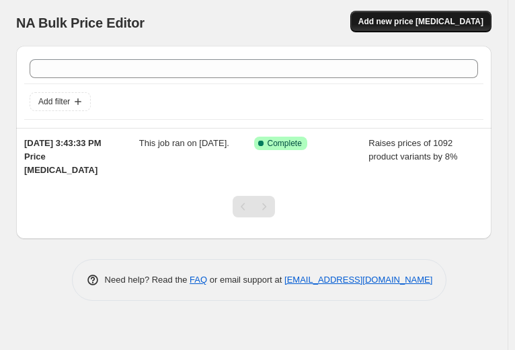
click at [449, 20] on span "Add new price [MEDICAL_DATA]" at bounding box center [420, 21] width 125 height 11
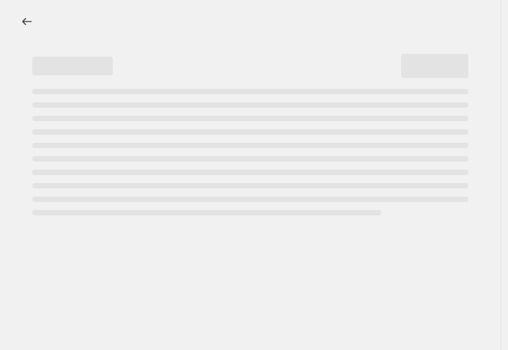
select select "percentage"
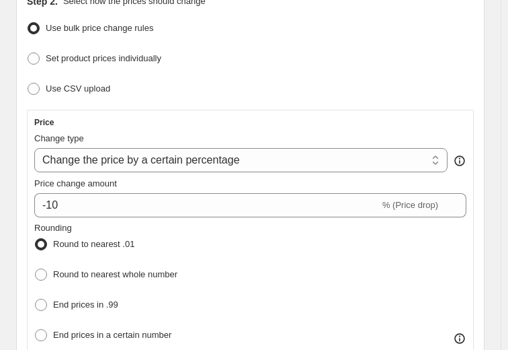
scroll to position [202, 0]
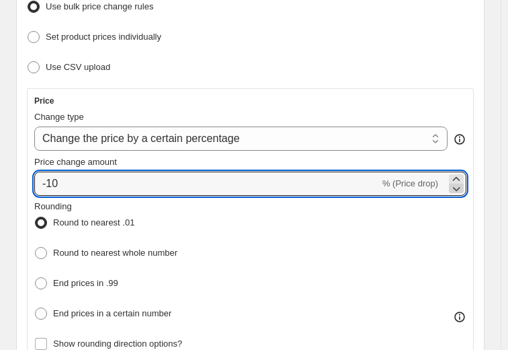
click at [463, 190] on icon at bounding box center [456, 188] width 13 height 13
click at [463, 172] on icon at bounding box center [456, 178] width 13 height 13
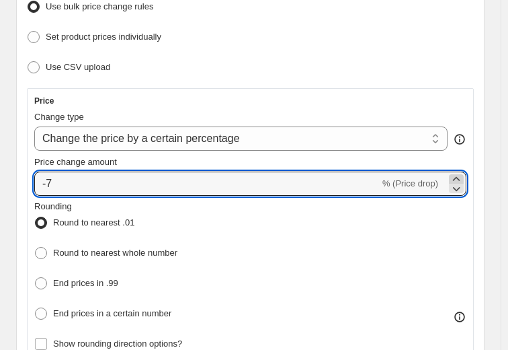
click at [463, 172] on icon at bounding box center [456, 178] width 13 height 13
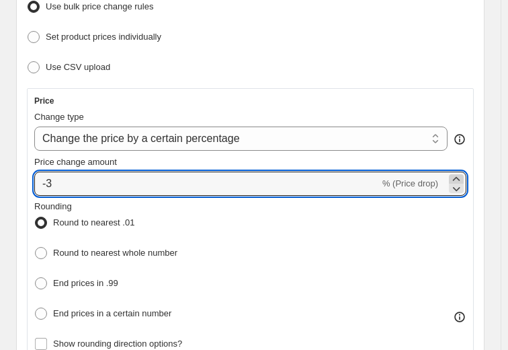
type input "-2"
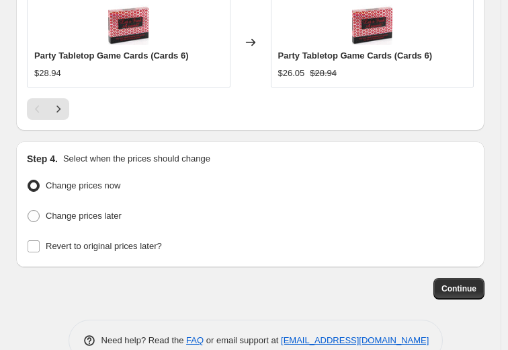
scroll to position [1475, 0]
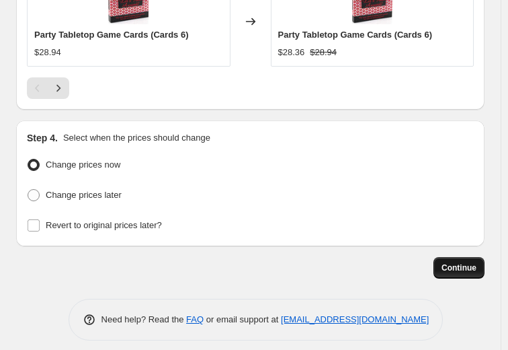
click at [459, 262] on span "Continue" at bounding box center [459, 267] width 35 height 11
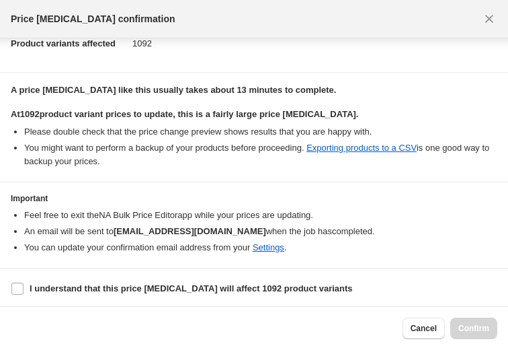
scroll to position [146, 0]
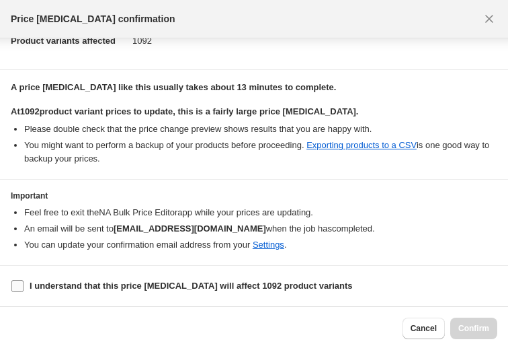
click at [22, 280] on input "I understand that this price [MEDICAL_DATA] will affect 1092 product variants" at bounding box center [17, 286] width 12 height 12
checkbox input "true"
click at [472, 326] on span "Confirm" at bounding box center [474, 328] width 31 height 11
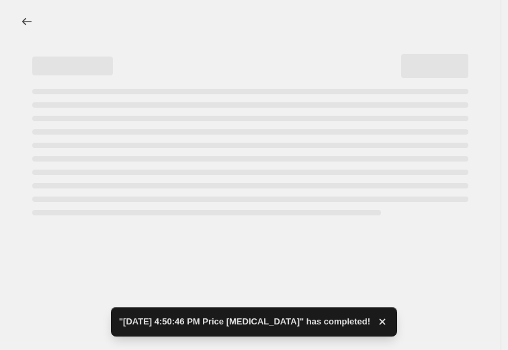
select select "percentage"
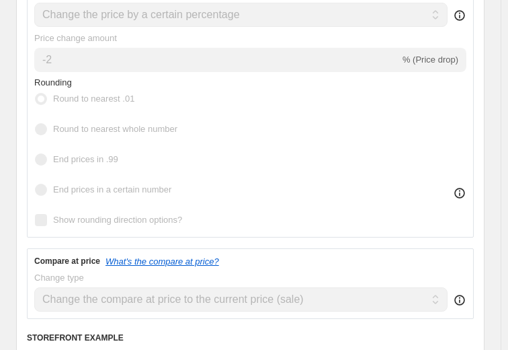
scroll to position [269, 0]
